Goal: Transaction & Acquisition: Register for event/course

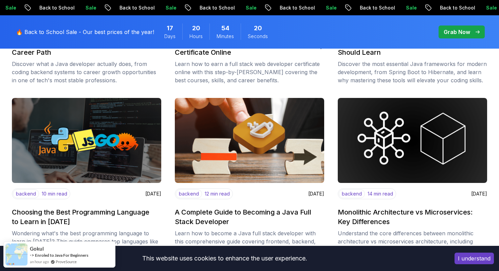
scroll to position [248, 0]
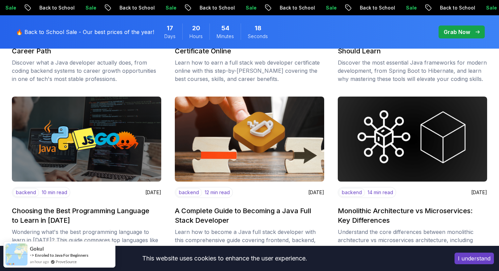
click at [452, 33] on p "Grab Now" at bounding box center [457, 32] width 26 height 8
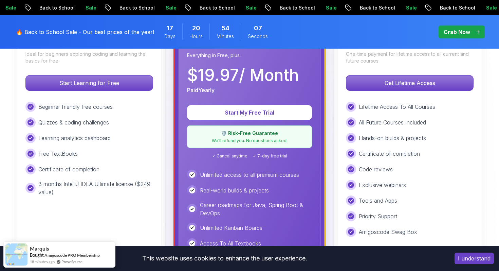
scroll to position [156, 0]
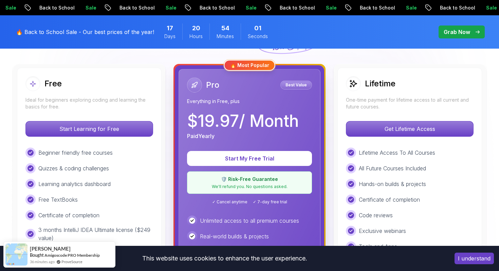
scroll to position [185, 0]
click at [384, 101] on p "One-time payment for lifetime access to all current and future courses." at bounding box center [410, 103] width 128 height 14
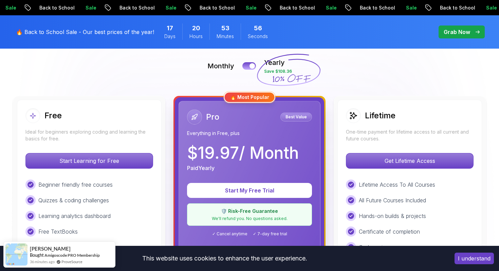
scroll to position [146, 0]
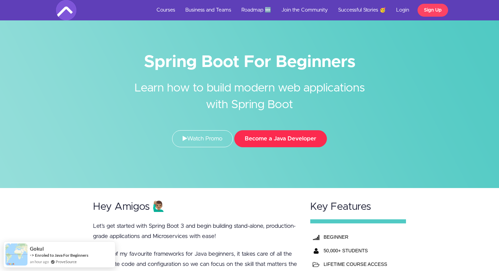
click at [295, 138] on button "Become a Java Developer" at bounding box center [280, 138] width 93 height 17
